Goal: Contribute content: Contribute content

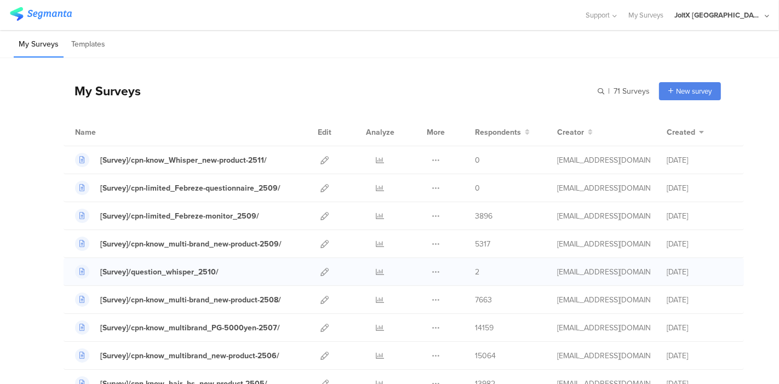
click at [313, 274] on div at bounding box center [325, 271] width 24 height 27
click at [320, 269] on icon at bounding box center [324, 272] width 8 height 8
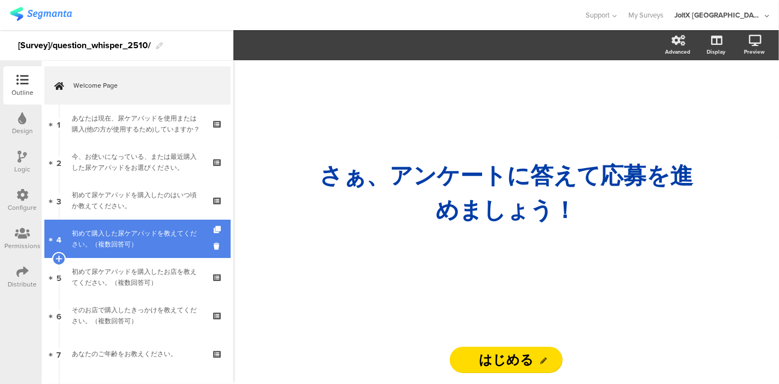
scroll to position [90, 0]
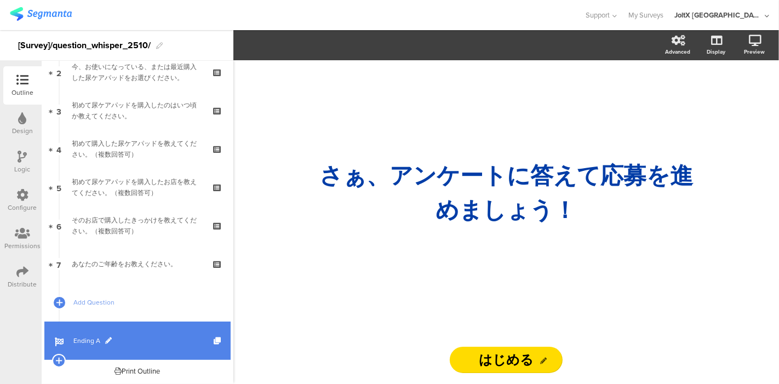
click at [78, 335] on span "Ending A" at bounding box center [143, 340] width 140 height 11
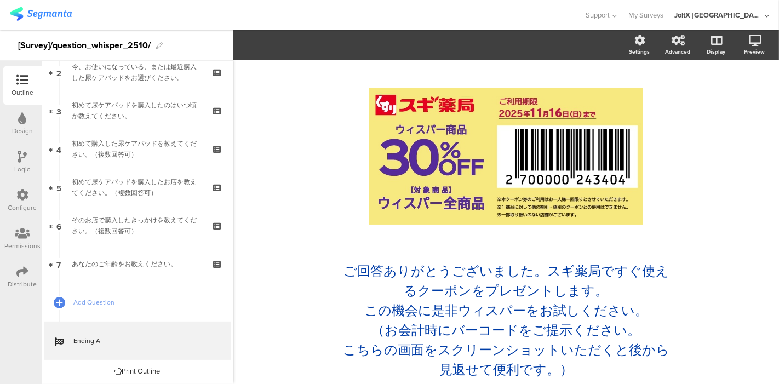
scroll to position [22, 0]
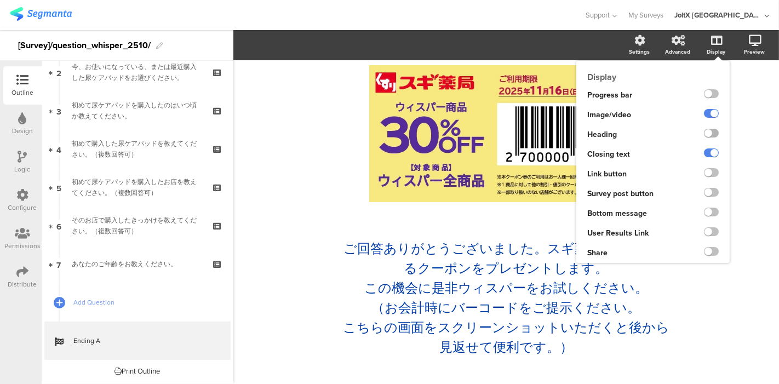
click at [704, 132] on label at bounding box center [711, 133] width 15 height 9
click at [0, 0] on input "checkbox" at bounding box center [0, 0] width 0 height 0
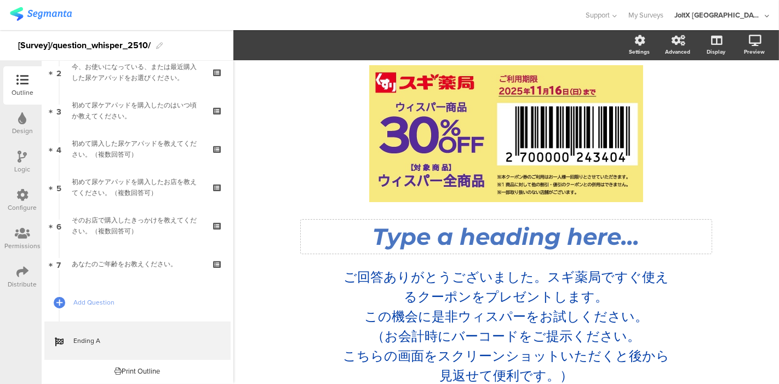
click at [490, 232] on div "/ Type a heading here... ご回答ありがとうございました。スギ薬局ですぐ使えるクーポンをプレゼントします。 この機会に是非ウィスパーをお…" at bounding box center [506, 225] width 438 height 353
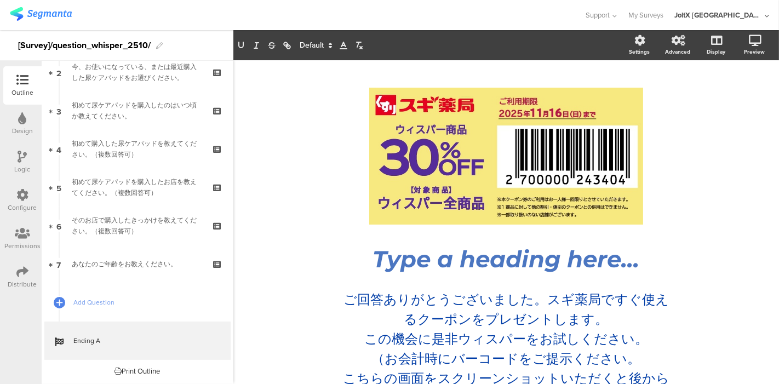
click at [256, 202] on div "/ Type a heading here... ご回答ありがとうございました。スギ薬局ですぐ使えるクーポンをプレゼントします。 この機会に是非ウィスパーをお…" at bounding box center [506, 247] width 546 height 375
